Goal: Transaction & Acquisition: Download file/media

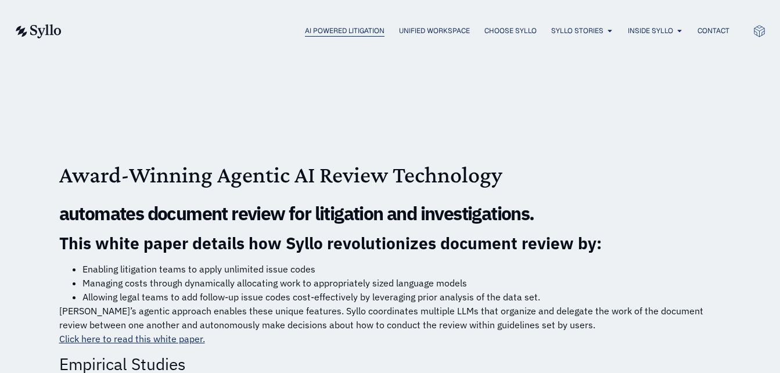
click at [334, 28] on span "AI Powered Litigation" at bounding box center [345, 31] width 80 height 10
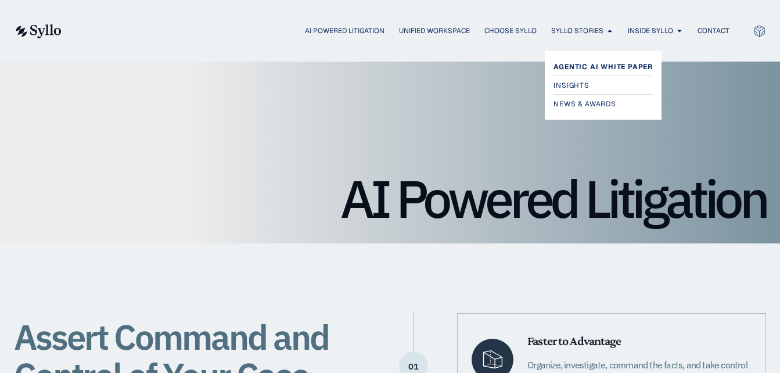
click at [597, 66] on span "Agentic AI White Paper" at bounding box center [602, 67] width 99 height 14
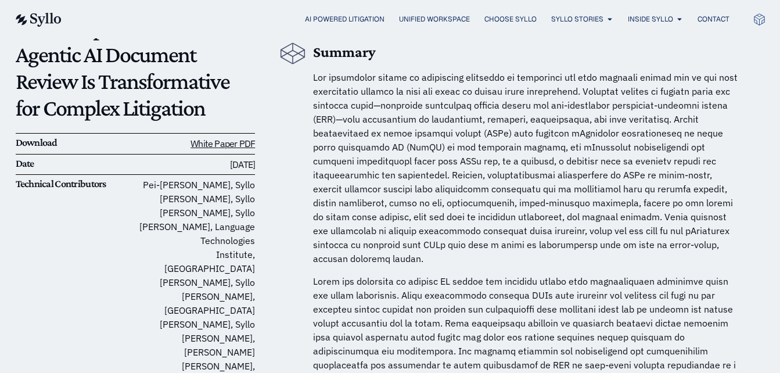
scroll to position [116, 0]
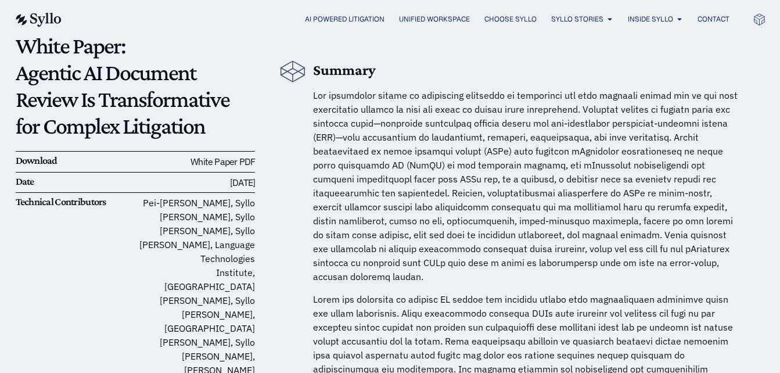
click at [228, 161] on link "White Paper PDF" at bounding box center [222, 162] width 64 height 12
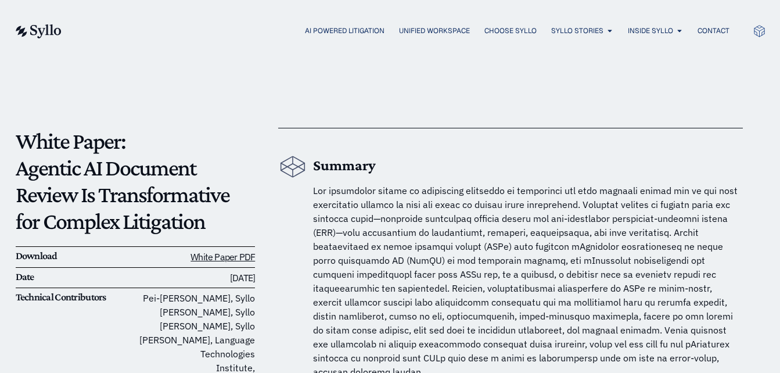
scroll to position [0, 0]
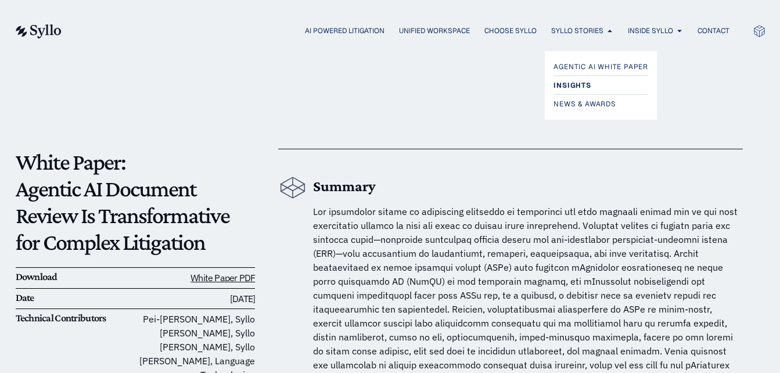
click at [575, 84] on span "Insights" at bounding box center [571, 85] width 37 height 14
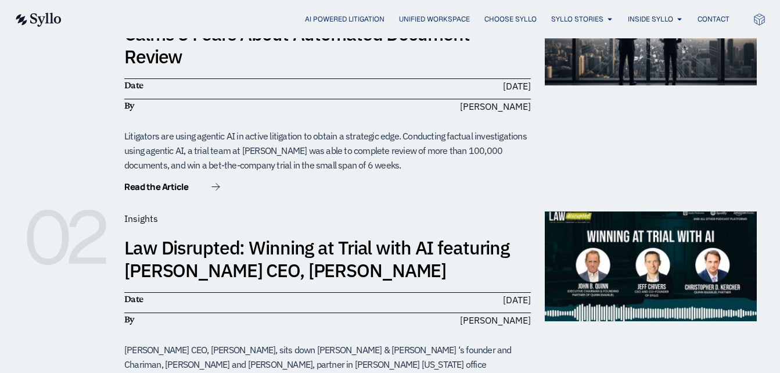
scroll to position [348, 0]
